Goal: Task Accomplishment & Management: Manage account settings

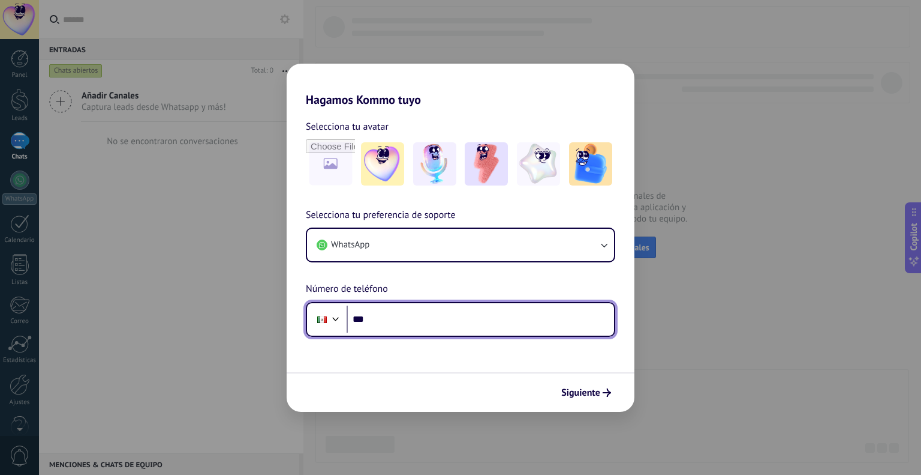
click at [407, 322] on input "***" at bounding box center [481, 319] width 268 height 28
type input "**********"
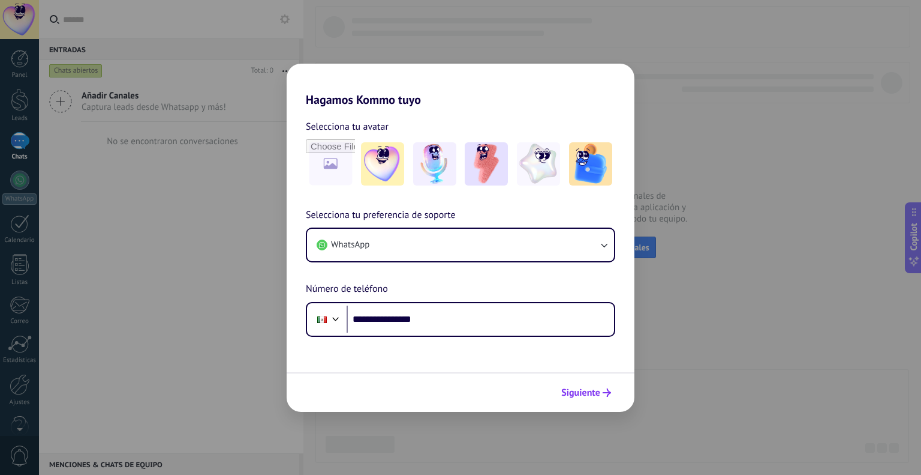
click at [589, 391] on span "Siguiente" at bounding box center [581, 392] width 39 height 8
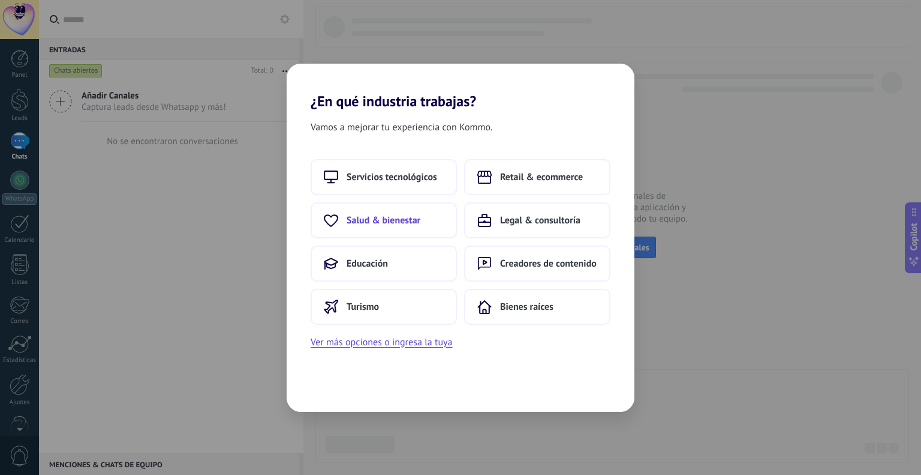
click at [408, 220] on span "Salud & bienestar" at bounding box center [384, 220] width 74 height 12
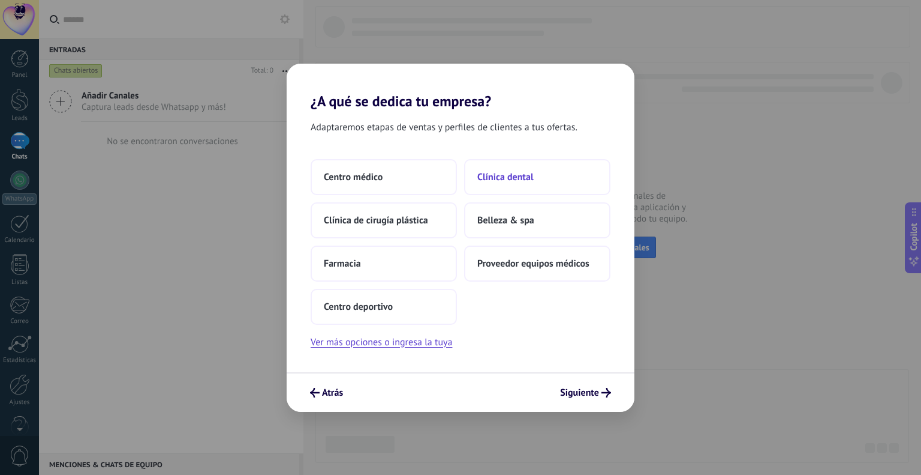
click at [527, 179] on span "Clínica dental" at bounding box center [506, 177] width 56 height 12
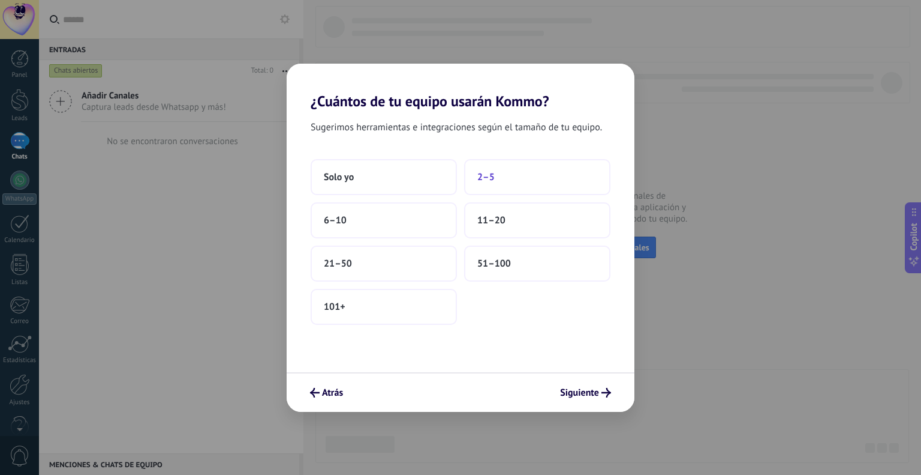
click at [500, 179] on button "2–5" at bounding box center [537, 177] width 146 height 36
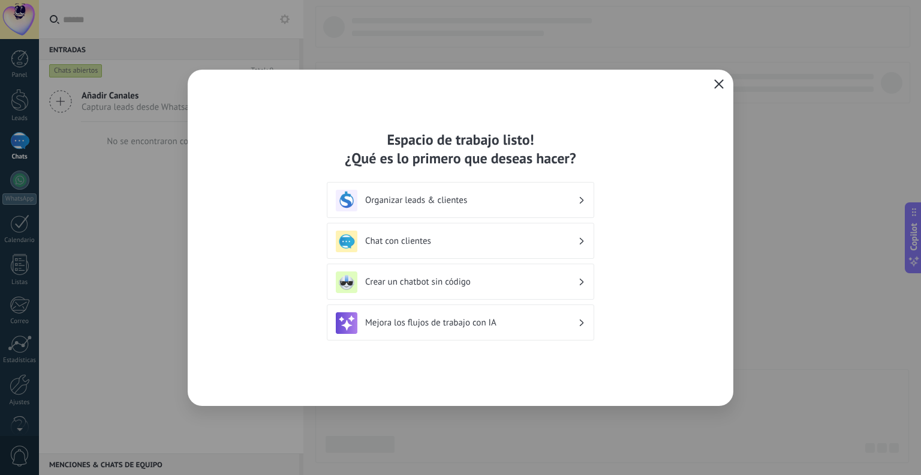
click at [722, 85] on icon "button" at bounding box center [719, 84] width 10 height 10
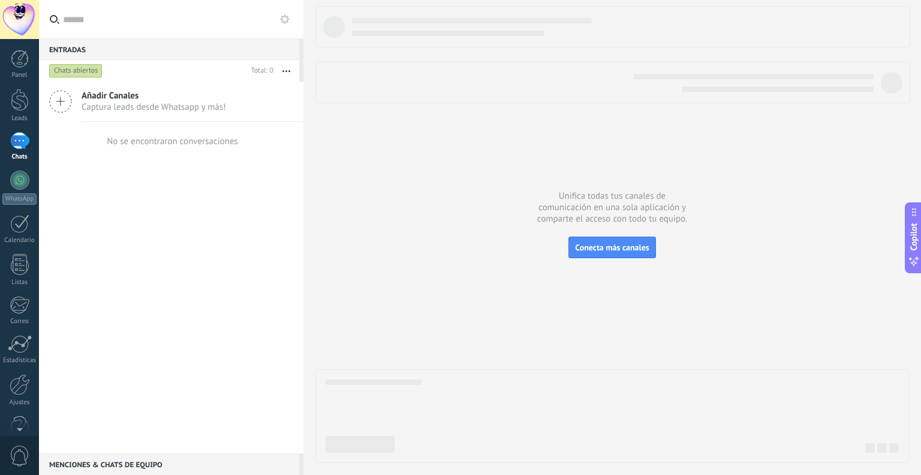
scroll to position [24, 0]
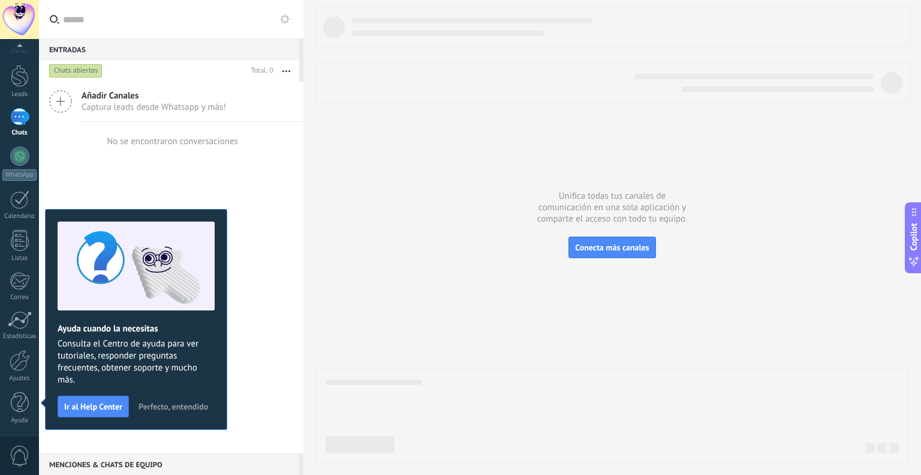
click at [187, 403] on span "Perfecto, entendido" at bounding box center [174, 406] width 70 height 8
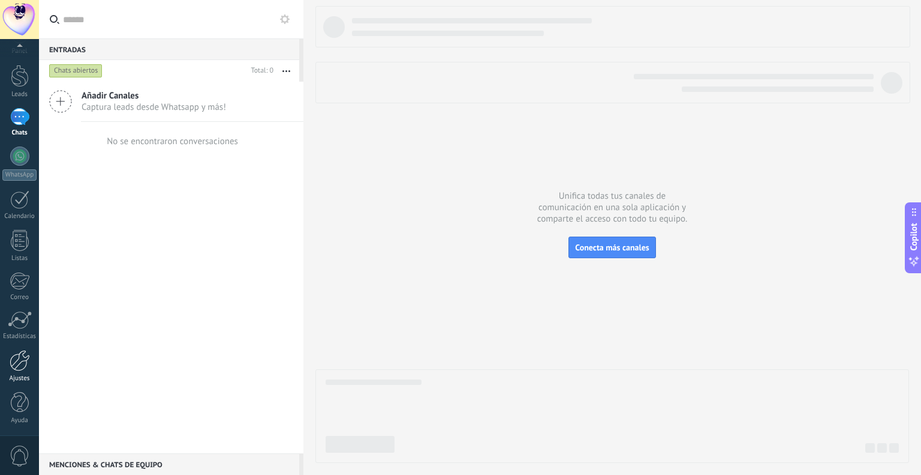
click at [22, 361] on div at bounding box center [20, 360] width 20 height 21
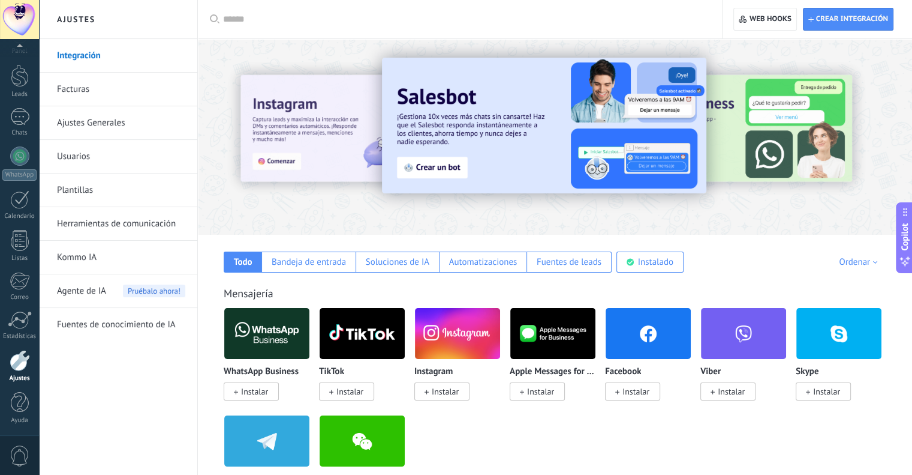
click at [449, 391] on span "Instalar" at bounding box center [445, 391] width 27 height 11
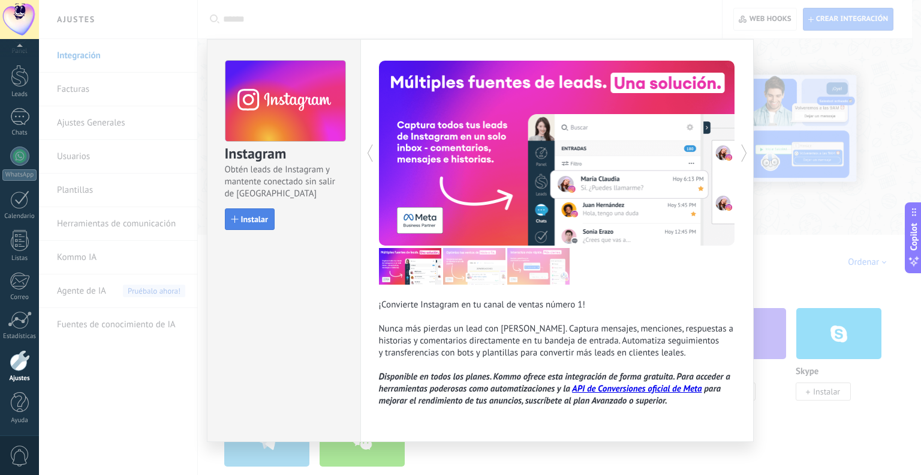
click at [243, 215] on span "Instalar" at bounding box center [254, 219] width 27 height 8
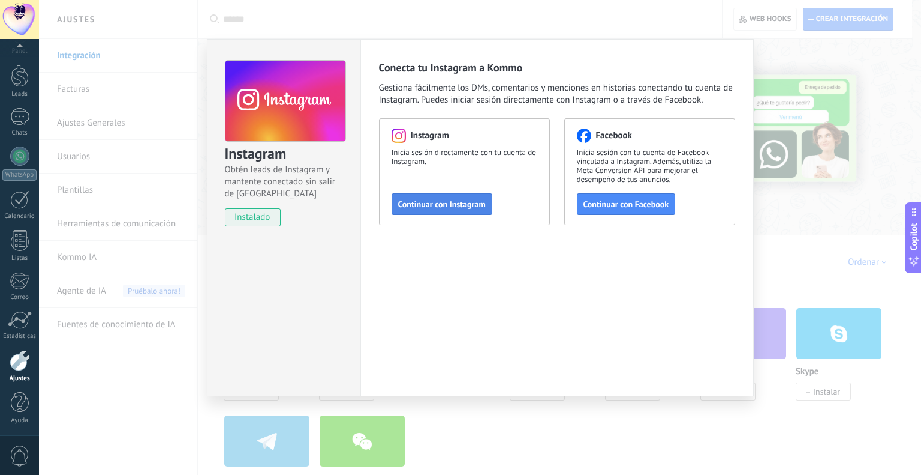
click at [462, 203] on span "Continuar con Instagram" at bounding box center [442, 204] width 88 height 8
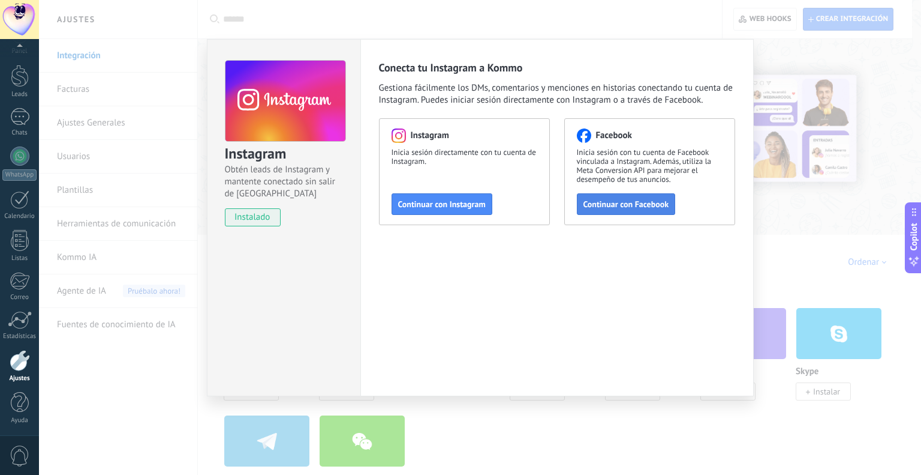
click at [617, 202] on span "Continuar con Facebook" at bounding box center [627, 204] width 86 height 8
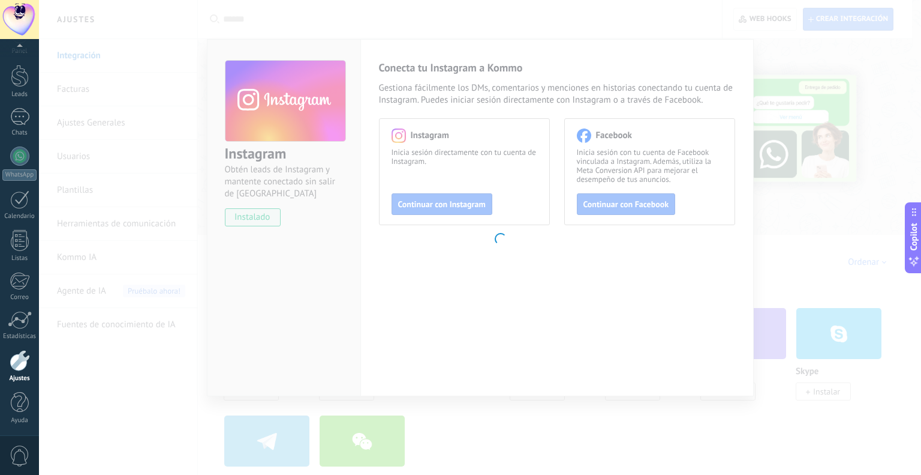
click at [190, 31] on body ".abccls-1,.abccls-2{fill-rule:evenodd}.abccls-2{fill:#fff} .abfcls-1{fill:none}…" at bounding box center [460, 237] width 921 height 475
click at [819, 98] on body ".abccls-1,.abccls-2{fill-rule:evenodd}.abccls-2{fill:#fff} .abfcls-1{fill:none}…" at bounding box center [460, 237] width 921 height 475
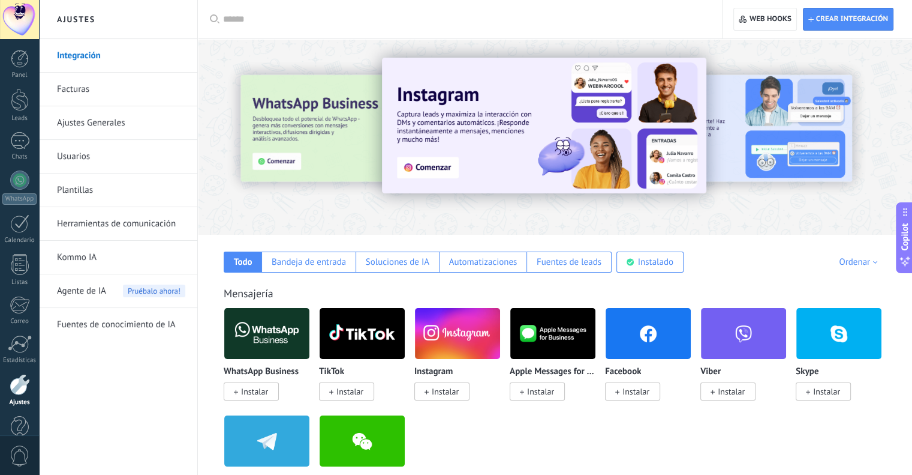
click at [447, 393] on span "Instalar" at bounding box center [445, 391] width 27 height 11
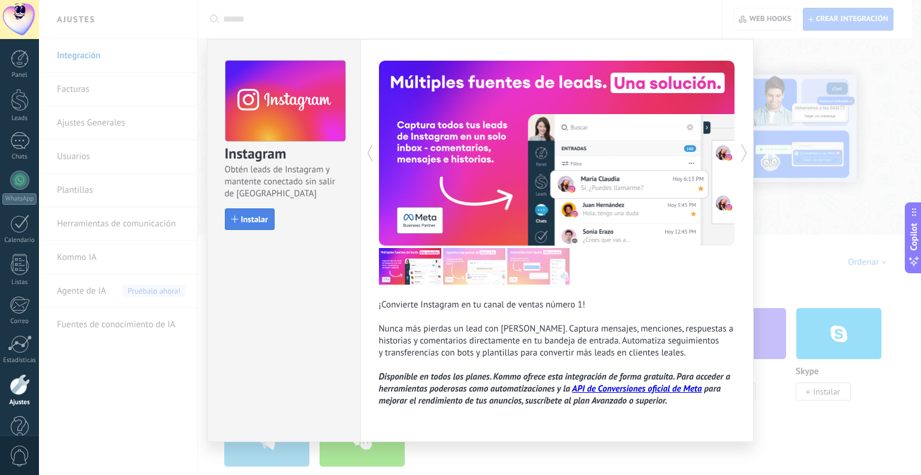
click at [254, 224] on button "Instalar" at bounding box center [250, 219] width 50 height 22
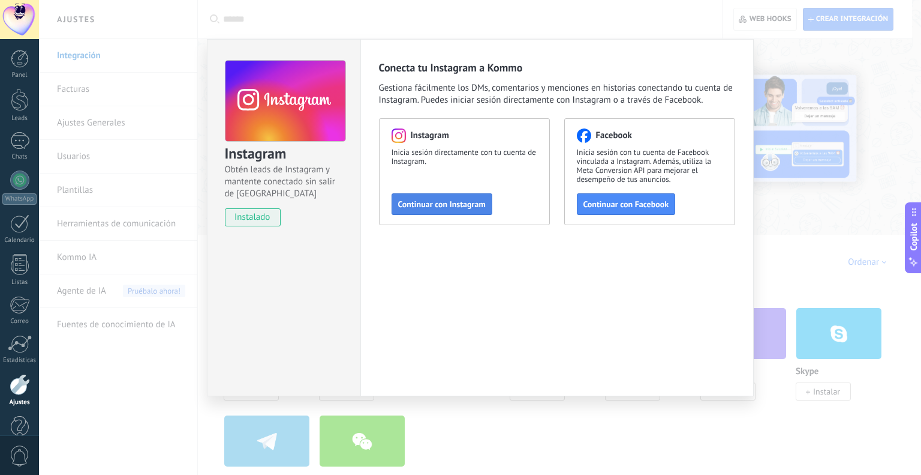
click at [461, 203] on span "Continuar con Instagram" at bounding box center [442, 204] width 88 height 8
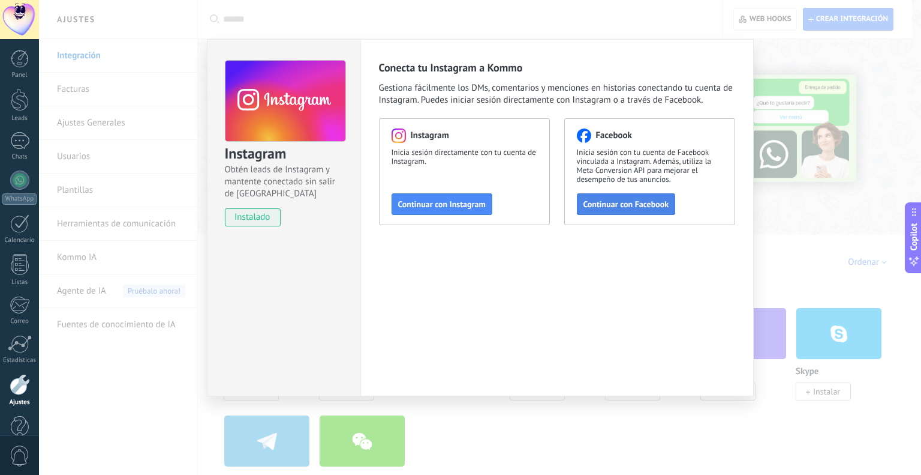
click at [614, 204] on span "Continuar con Facebook" at bounding box center [627, 204] width 86 height 8
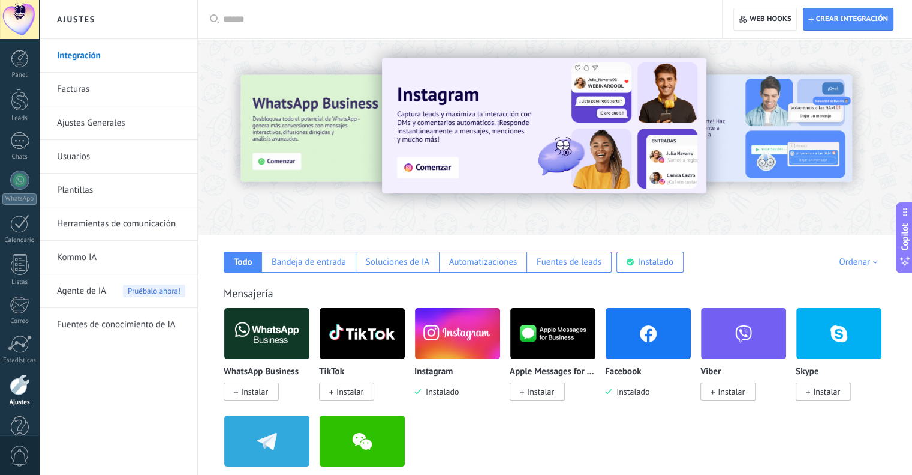
click at [641, 335] on img at bounding box center [648, 333] width 85 height 58
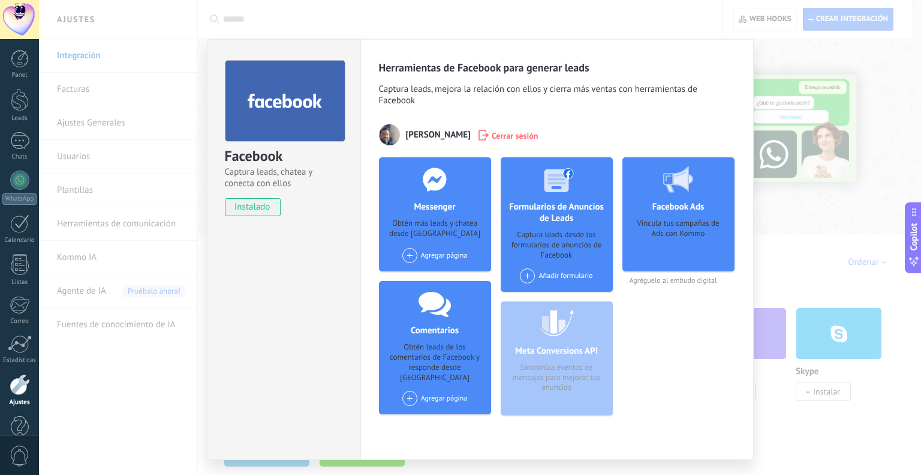
click at [406, 253] on span at bounding box center [410, 255] width 15 height 15
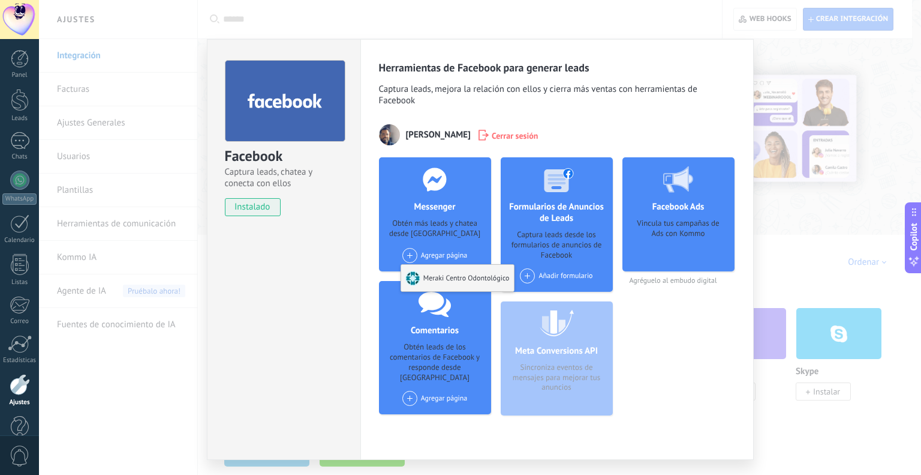
click at [442, 279] on div "Meraki Centro Odontológico" at bounding box center [457, 278] width 113 height 26
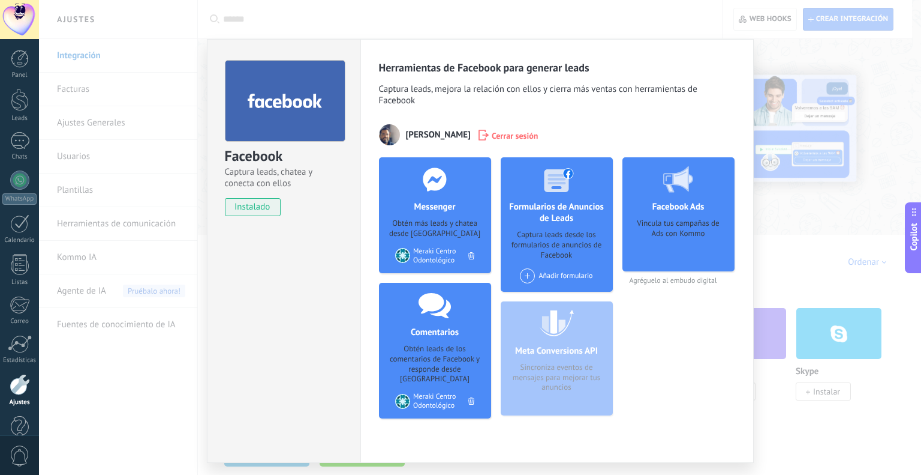
click at [809, 85] on div "Facebook Captura leads, chatea y conecta con ellos instalado Desinstalar Herram…" at bounding box center [480, 237] width 882 height 475
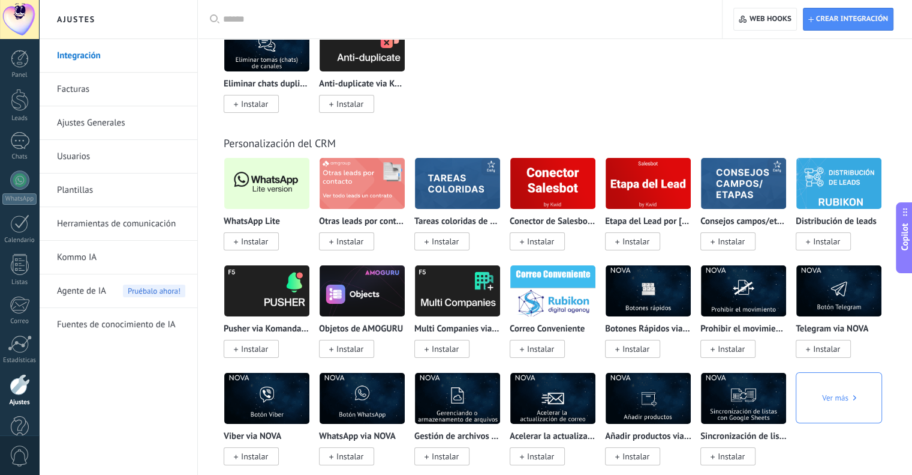
scroll to position [4334, 0]
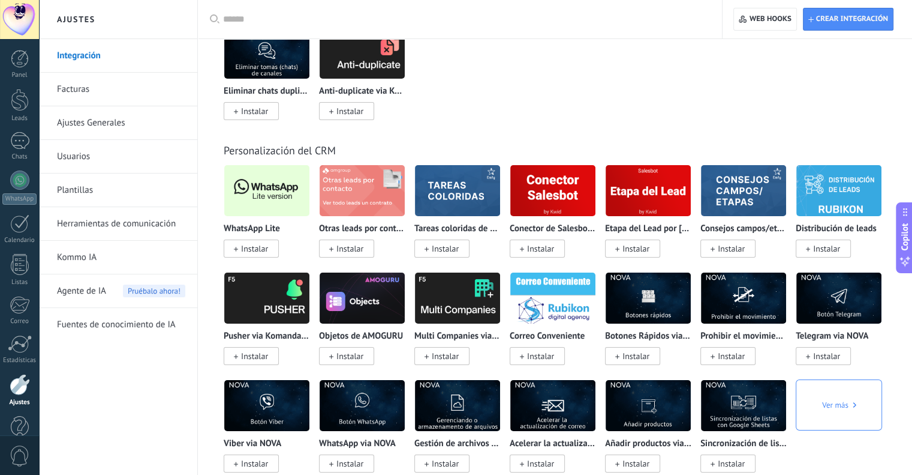
click at [269, 214] on img at bounding box center [266, 190] width 85 height 58
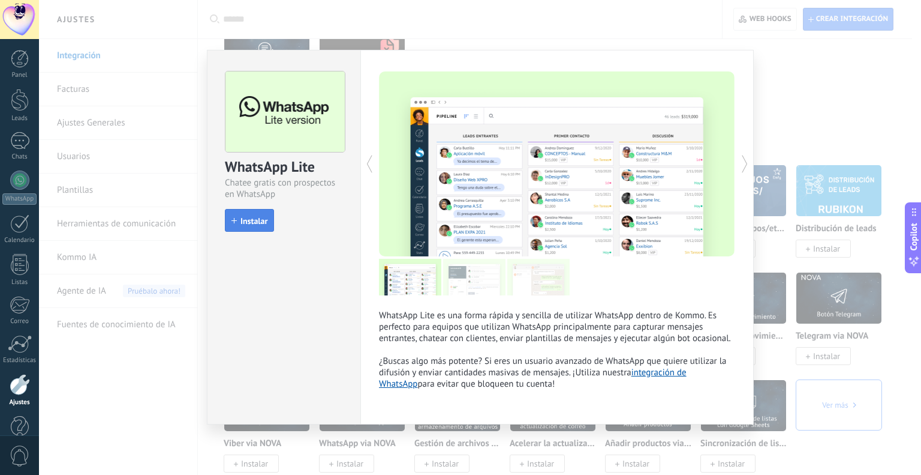
click at [255, 222] on span "Instalar" at bounding box center [254, 221] width 27 height 8
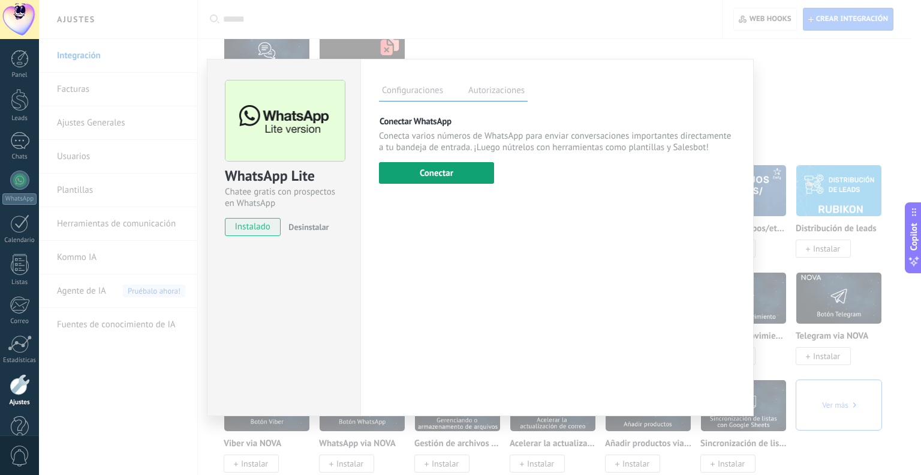
click at [452, 170] on button "Conectar" at bounding box center [436, 173] width 115 height 22
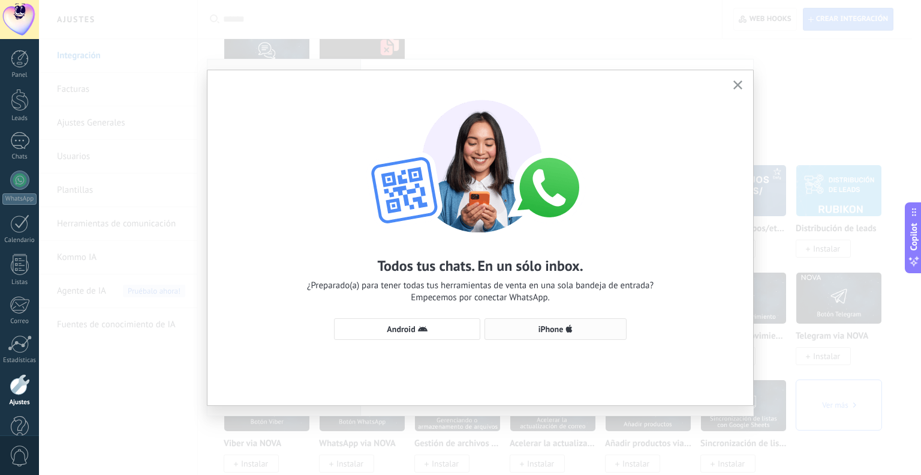
click at [565, 326] on span "iPhone" at bounding box center [555, 329] width 129 height 10
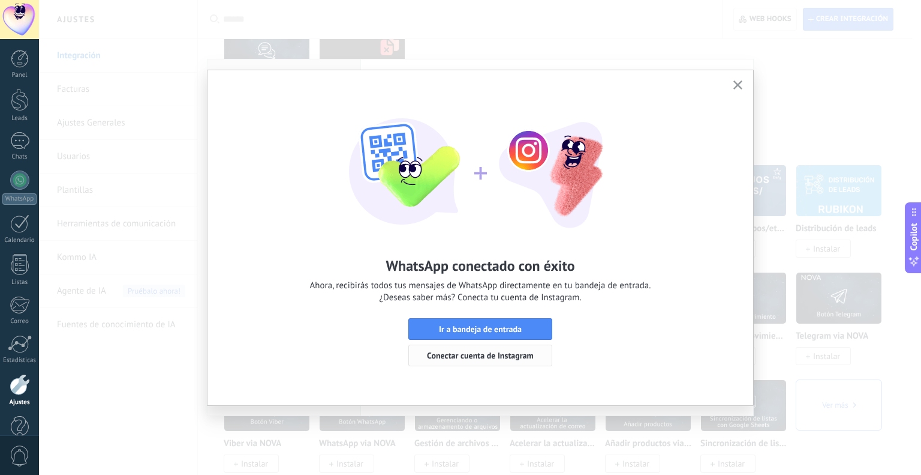
click at [500, 355] on span "Conectar cuenta de Instagram" at bounding box center [480, 355] width 107 height 8
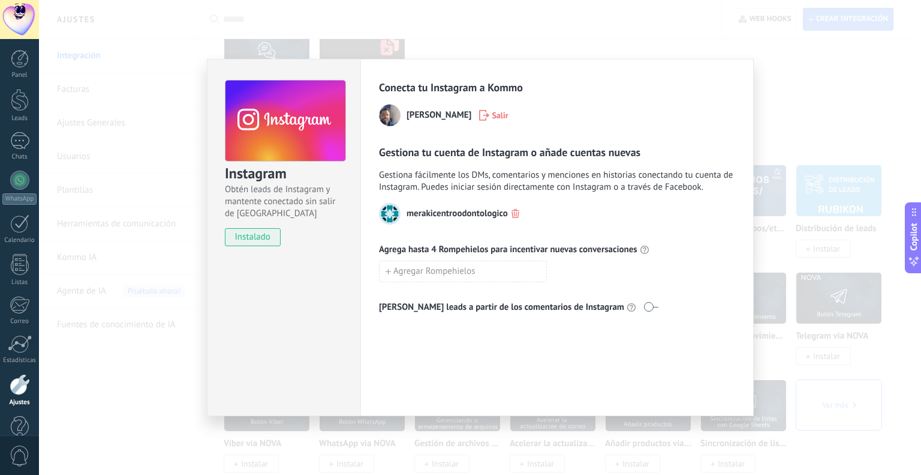
click at [821, 104] on div "Instagram Obtén leads de Instagram y mantente conectado sin salir de Kommo inst…" at bounding box center [480, 237] width 882 height 475
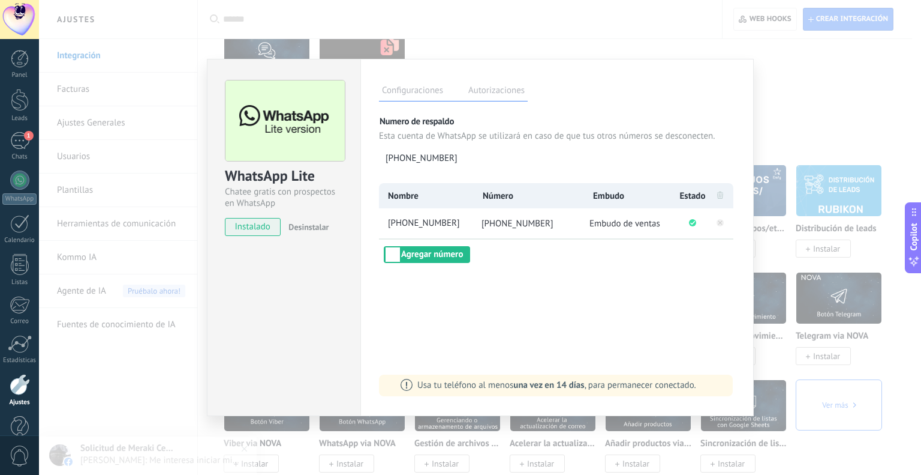
click at [821, 104] on div "WhatsApp Lite Chatee gratis con prospectos en WhatsApp instalado Desinstalar Co…" at bounding box center [480, 237] width 882 height 475
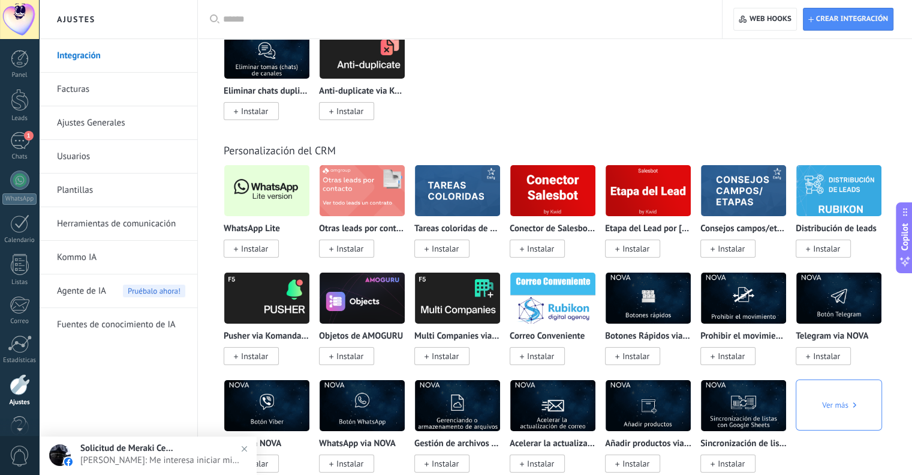
scroll to position [24, 0]
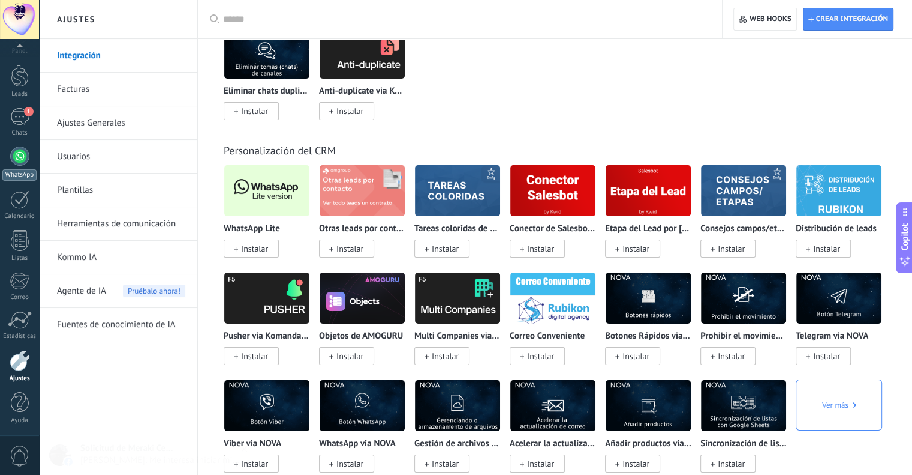
click at [20, 166] on link "WhatsApp" at bounding box center [19, 163] width 39 height 34
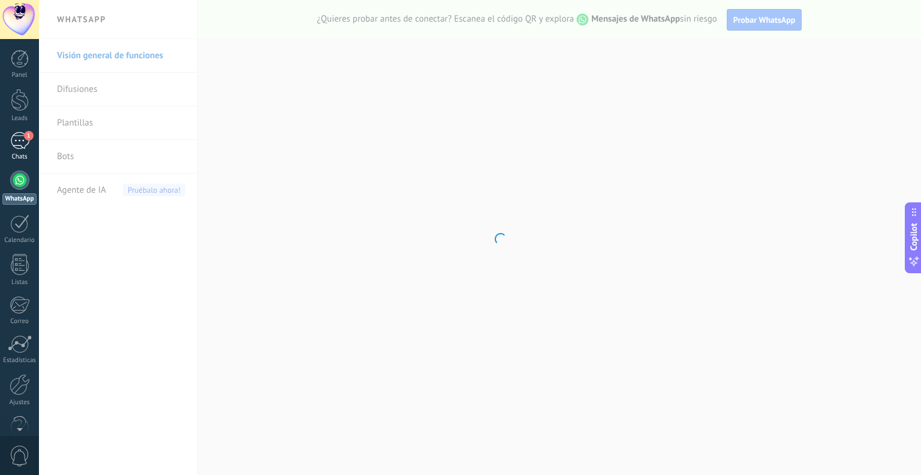
click at [17, 148] on div "1" at bounding box center [19, 140] width 19 height 17
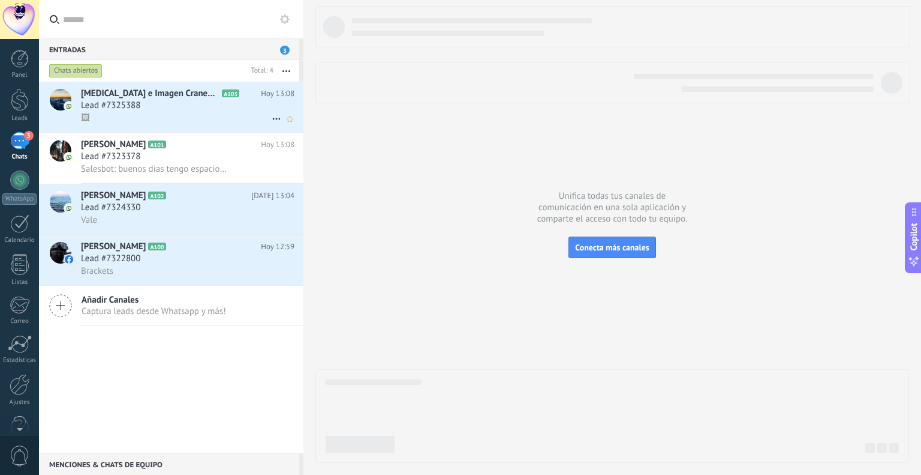
click at [166, 119] on div "🖼" at bounding box center [188, 118] width 214 height 13
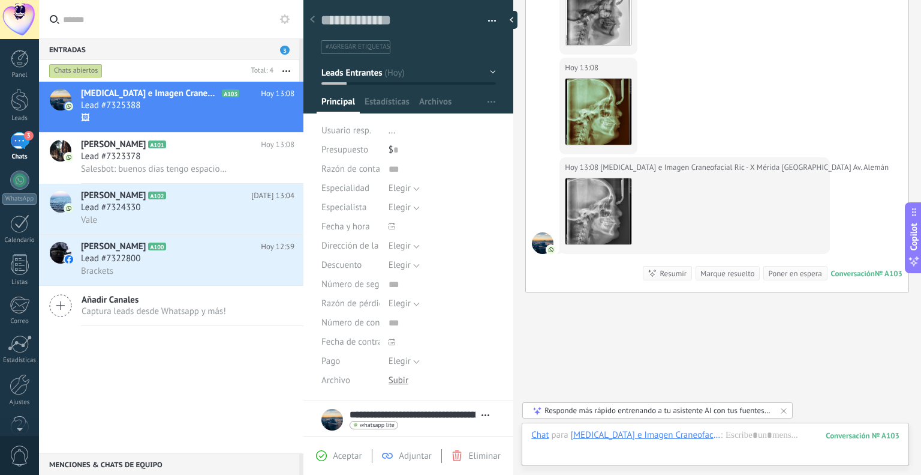
scroll to position [556, 0]
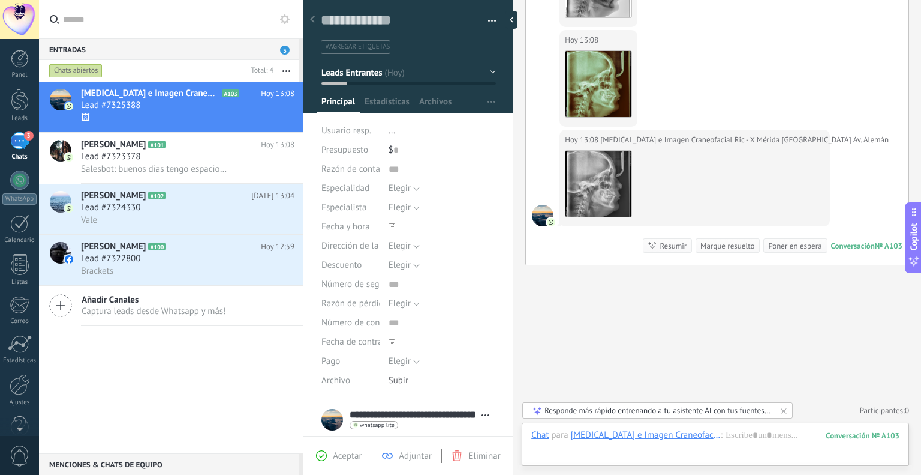
click at [313, 19] on use at bounding box center [312, 19] width 5 height 7
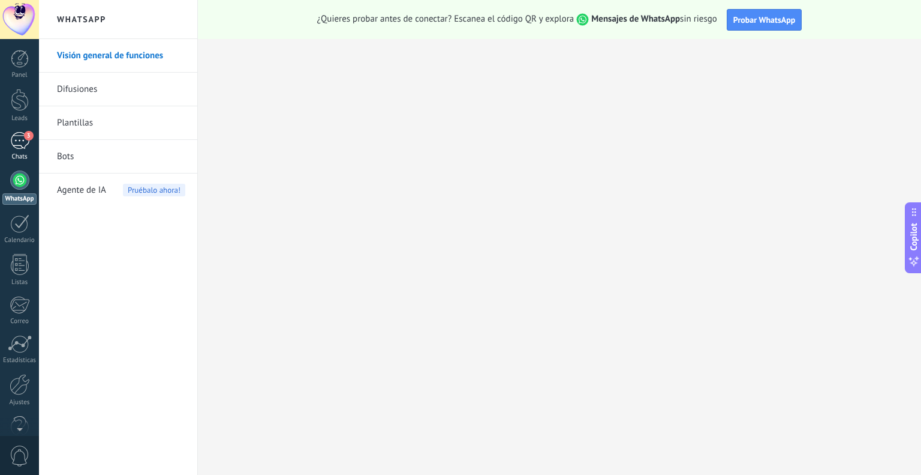
click at [22, 151] on link "3 Chats" at bounding box center [19, 146] width 39 height 29
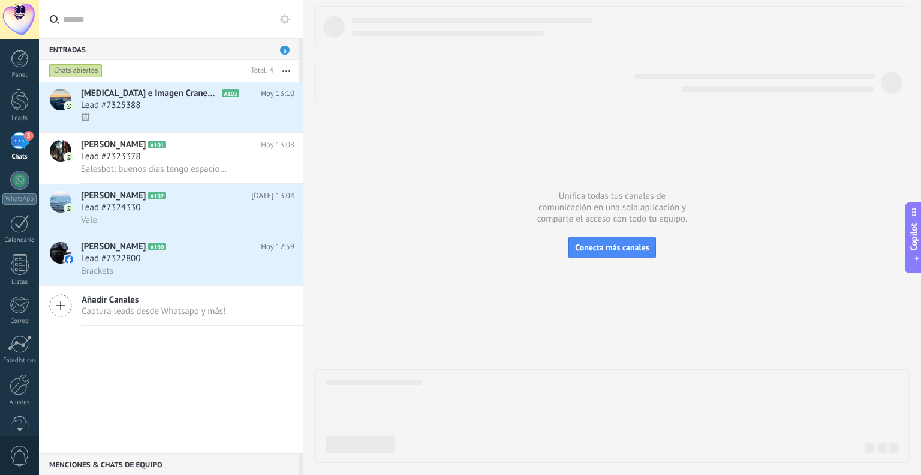
click at [492, 322] on div at bounding box center [613, 234] width 594 height 457
